Goal: Browse casually

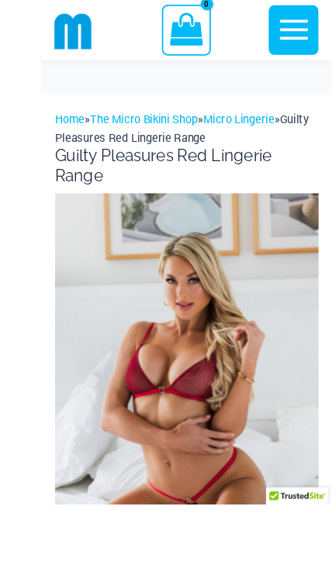
scroll to position [164, 0]
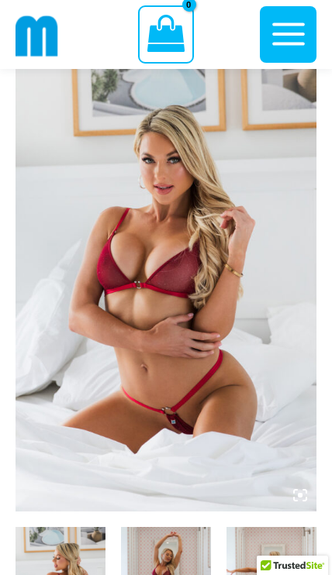
click at [295, 272] on img at bounding box center [165, 285] width 301 height 451
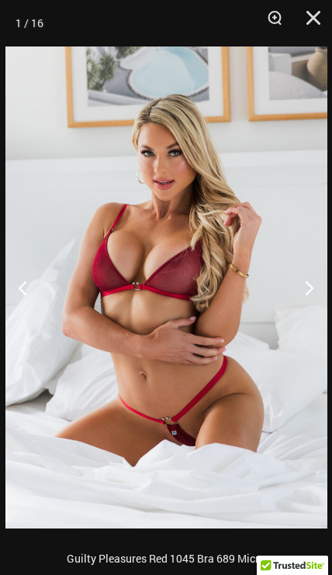
click at [296, 286] on button "Next" at bounding box center [302, 287] width 58 height 77
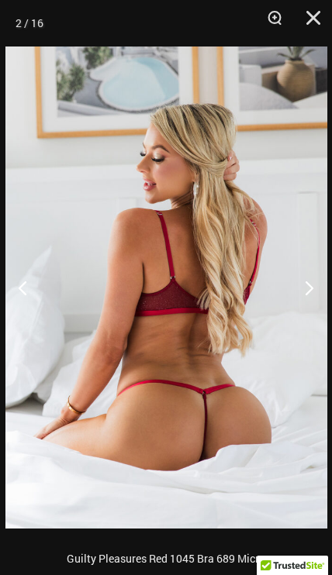
click at [300, 289] on button "Next" at bounding box center [302, 287] width 58 height 77
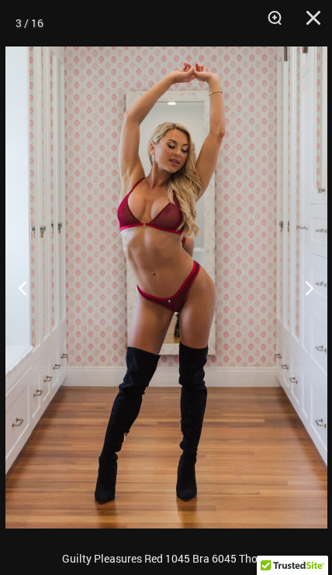
click at [297, 287] on button "Next" at bounding box center [302, 287] width 58 height 77
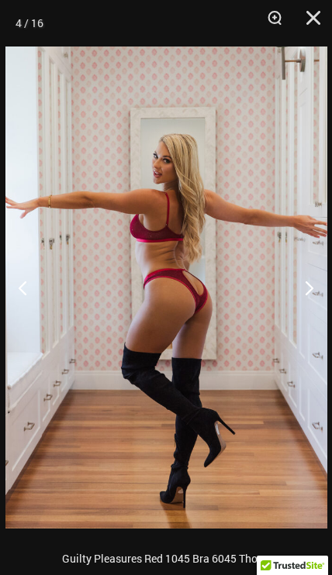
click at [301, 292] on button "Next" at bounding box center [302, 287] width 58 height 77
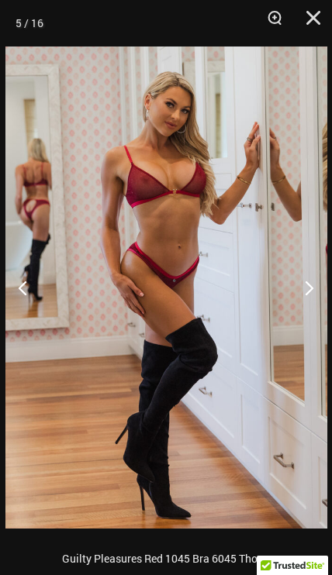
click at [301, 291] on button "Next" at bounding box center [302, 287] width 58 height 77
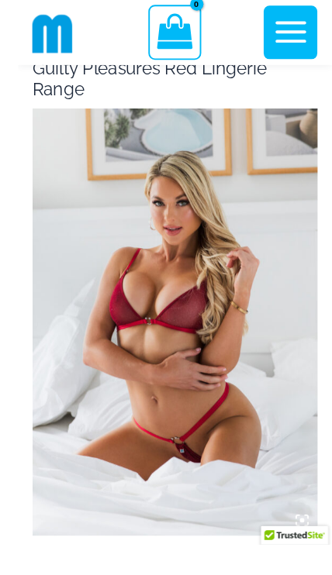
scroll to position [160, 0]
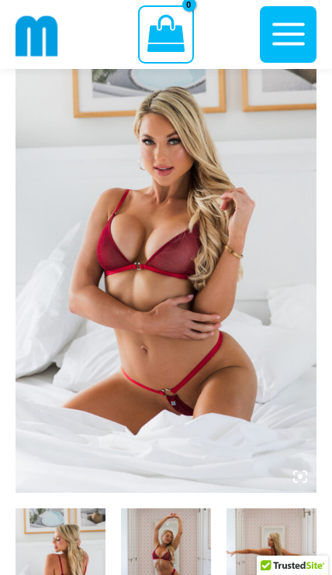
click at [296, 270] on img at bounding box center [165, 267] width 301 height 451
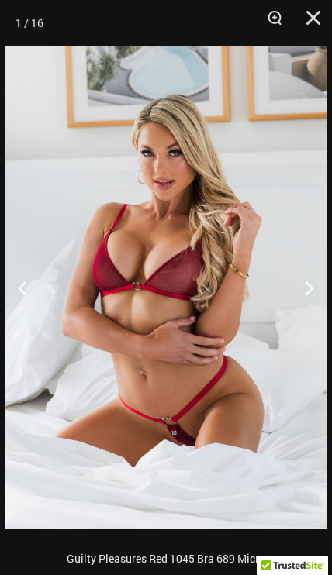
click at [300, 287] on button "Next" at bounding box center [302, 287] width 58 height 77
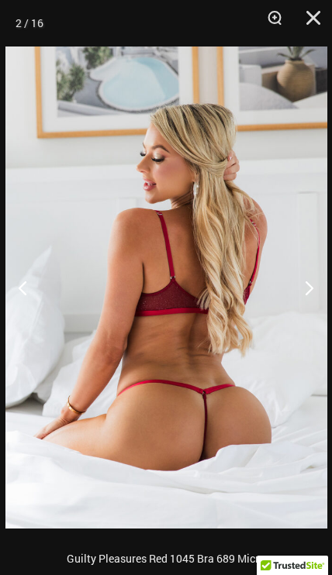
click at [303, 294] on button "Next" at bounding box center [302, 287] width 58 height 77
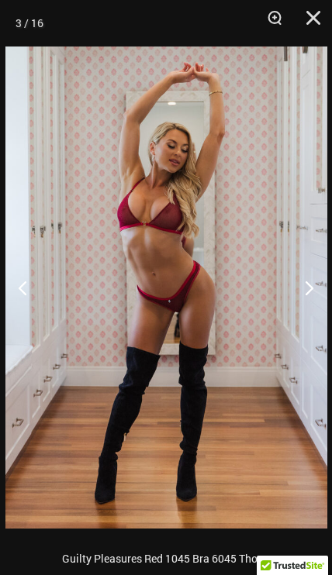
click at [305, 296] on button "Next" at bounding box center [302, 287] width 58 height 77
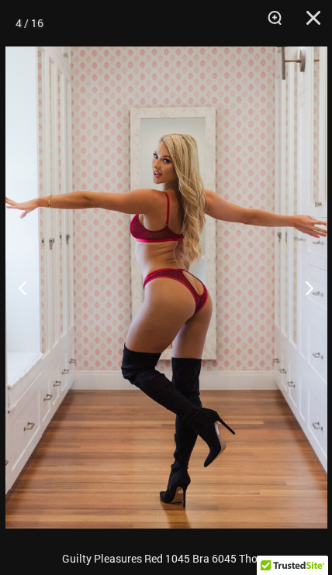
click at [305, 300] on button "Next" at bounding box center [302, 287] width 58 height 77
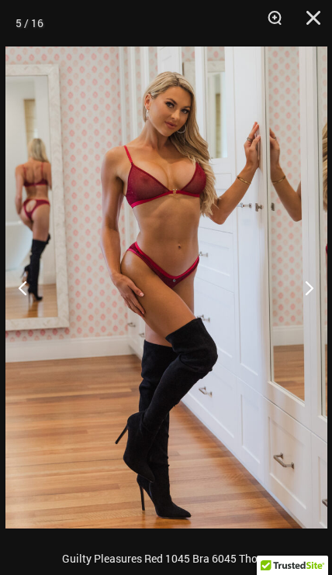
click at [304, 298] on button "Next" at bounding box center [302, 287] width 58 height 77
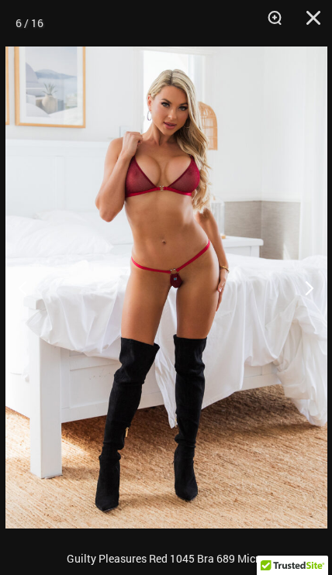
click at [305, 301] on button "Next" at bounding box center [302, 287] width 58 height 77
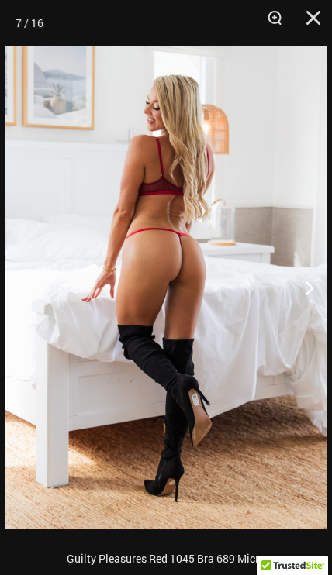
click at [304, 301] on button "Next" at bounding box center [302, 287] width 58 height 77
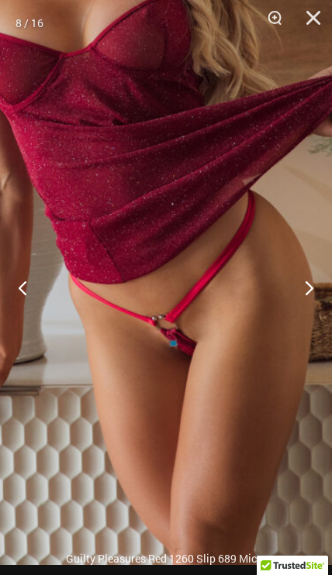
click at [304, 294] on button "Next" at bounding box center [302, 287] width 58 height 77
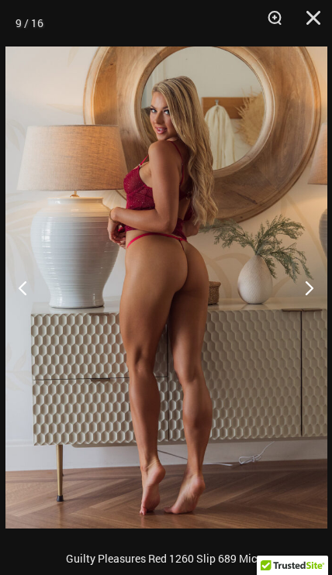
click at [302, 296] on button "Next" at bounding box center [302, 287] width 58 height 77
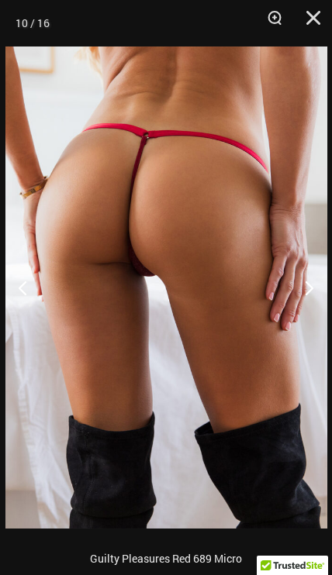
click at [304, 294] on button "Next" at bounding box center [302, 287] width 58 height 77
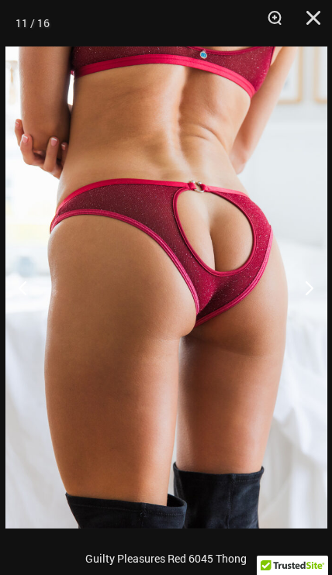
click at [302, 284] on button "Next" at bounding box center [302, 287] width 58 height 77
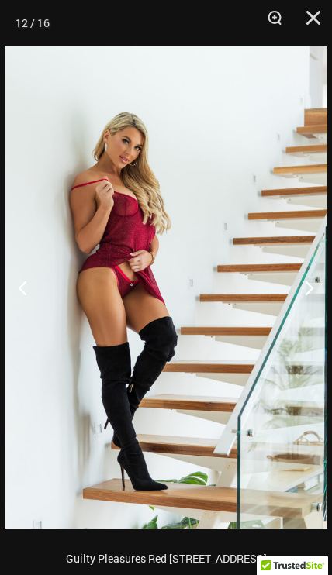
click at [307, 284] on button "Next" at bounding box center [302, 287] width 58 height 77
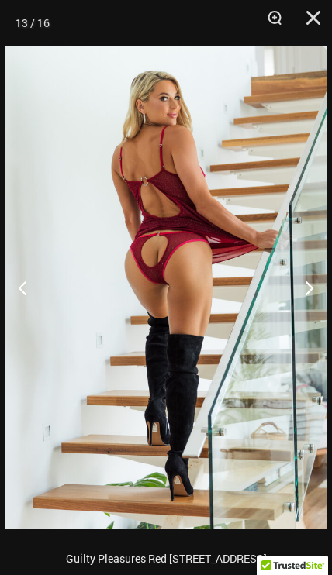
click at [298, 287] on button "Next" at bounding box center [302, 287] width 58 height 77
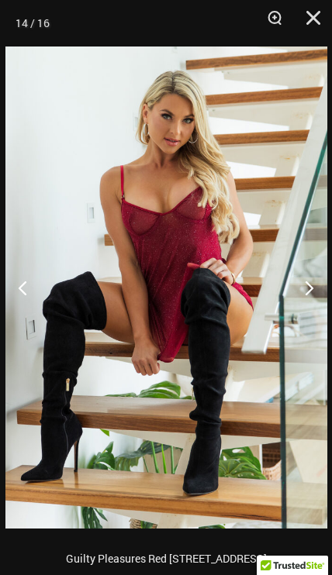
click at [304, 293] on button "Next" at bounding box center [302, 287] width 58 height 77
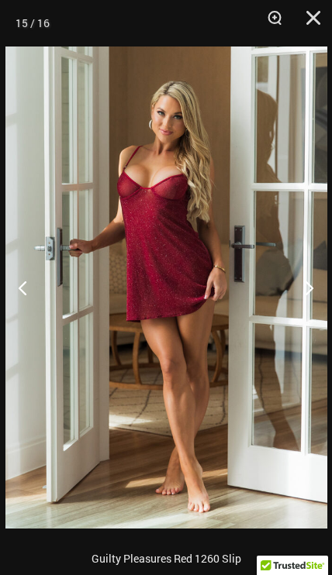
click at [304, 293] on button "Next" at bounding box center [302, 287] width 58 height 77
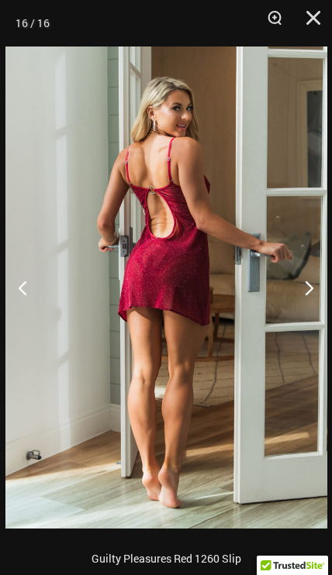
click at [304, 292] on button "Next" at bounding box center [302, 287] width 58 height 77
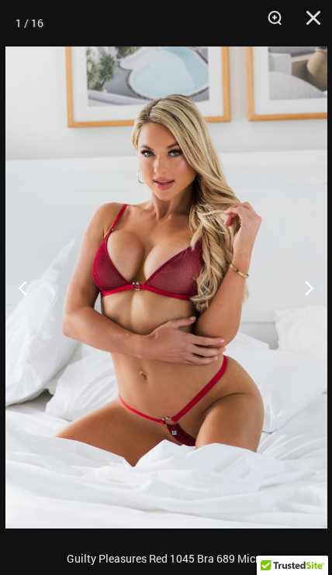
click at [304, 288] on button "Next" at bounding box center [302, 287] width 58 height 77
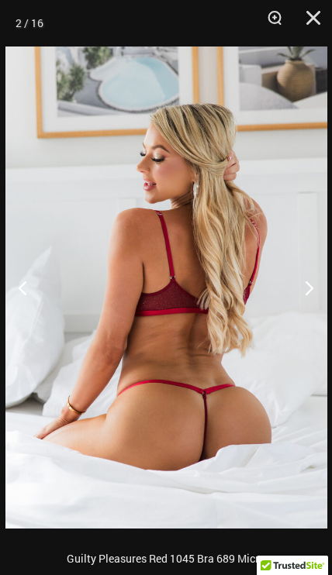
click at [304, 293] on button "Next" at bounding box center [302, 287] width 58 height 77
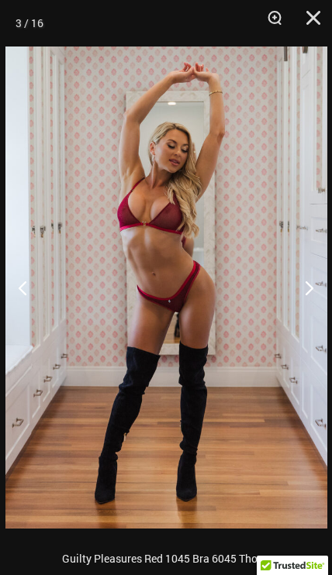
click at [307, 291] on button "Next" at bounding box center [302, 287] width 58 height 77
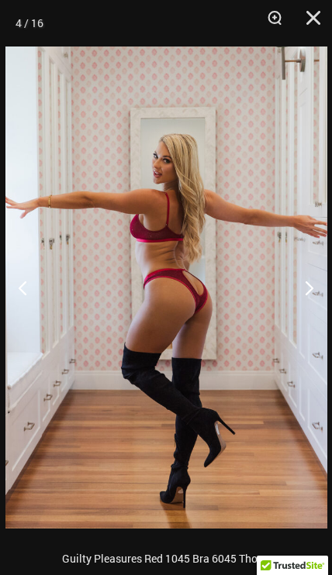
click at [307, 293] on button "Next" at bounding box center [302, 287] width 58 height 77
